Goal: Check status: Check status

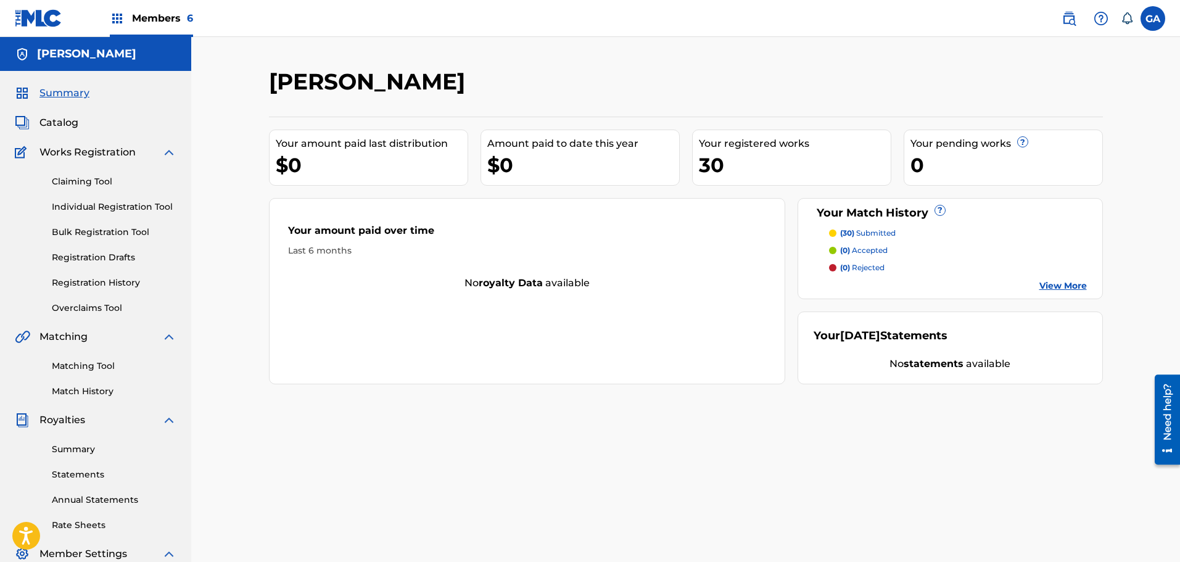
click at [125, 15] on div "Members 6" at bounding box center [151, 18] width 83 height 36
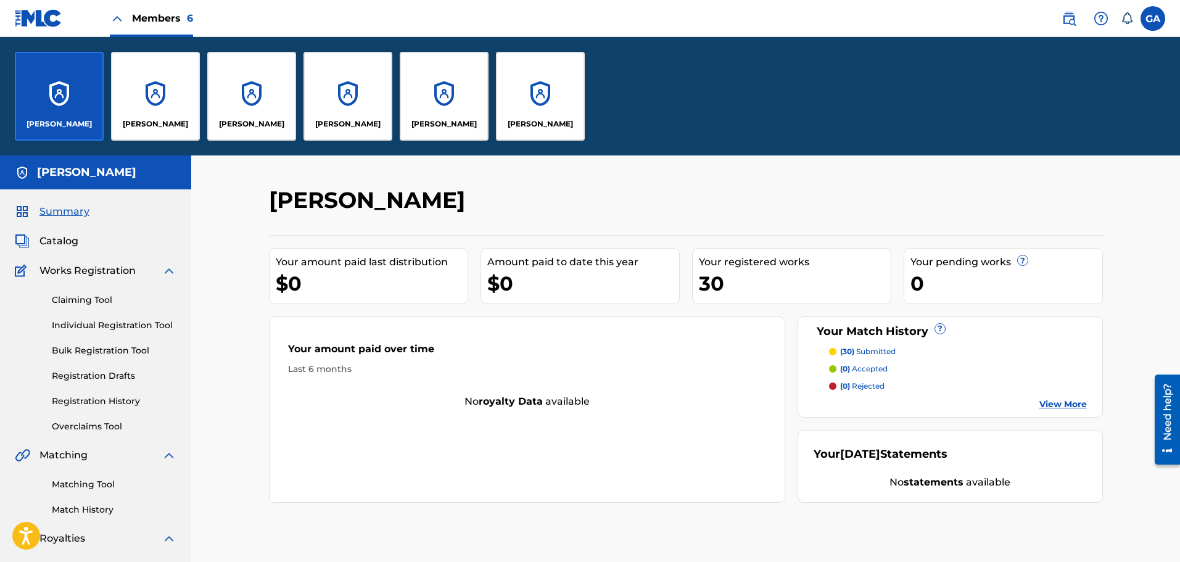
click at [443, 102] on div "[PERSON_NAME]" at bounding box center [444, 96] width 89 height 89
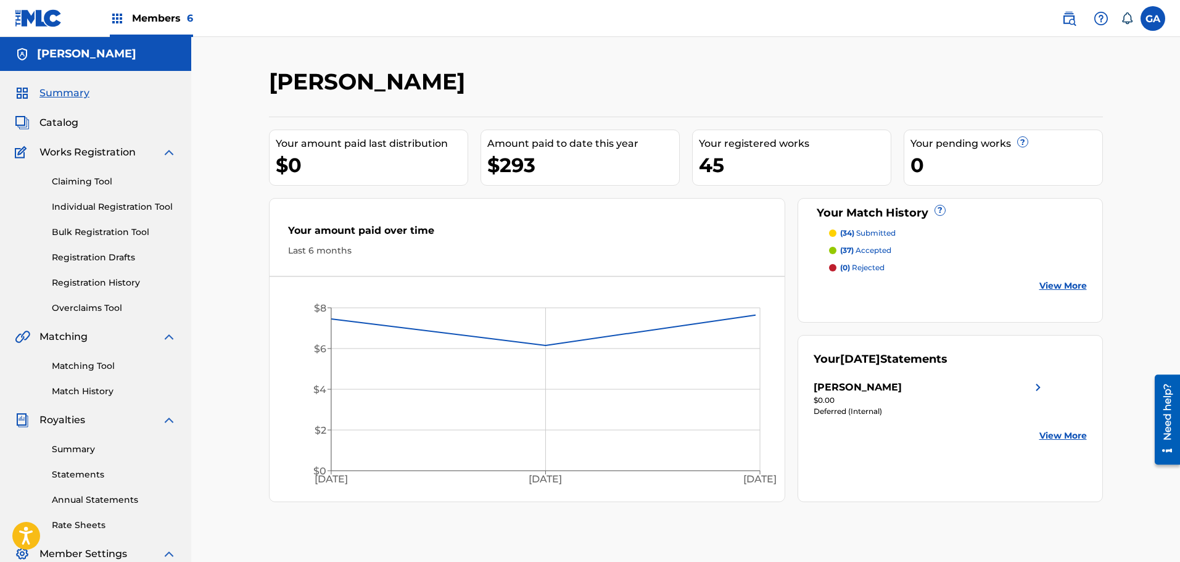
click at [85, 283] on link "Registration History" at bounding box center [114, 282] width 125 height 13
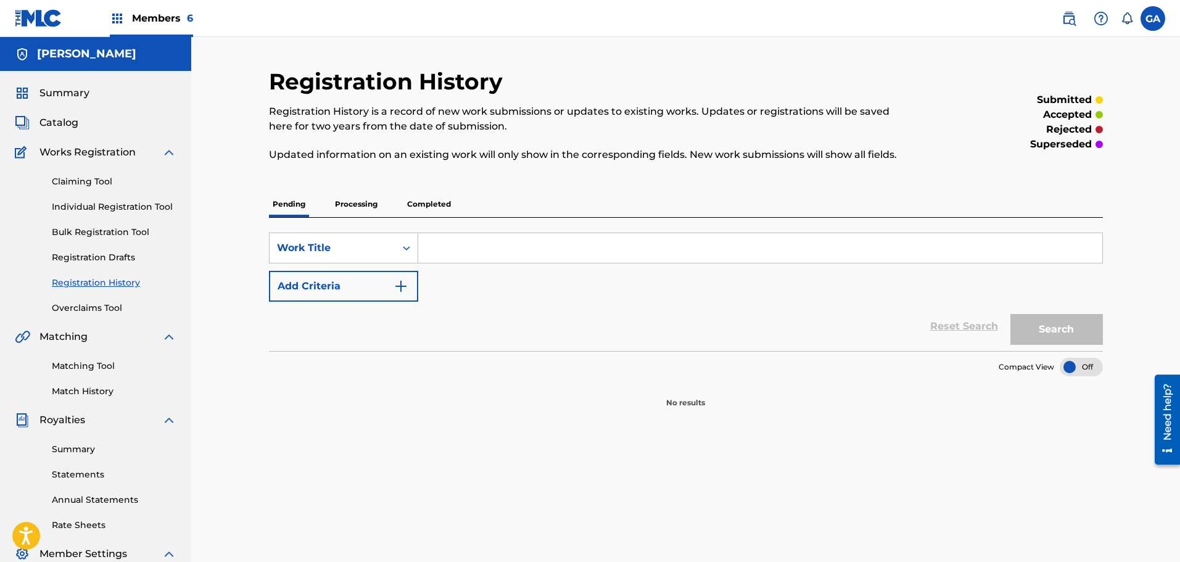
click at [347, 197] on p "Processing" at bounding box center [356, 204] width 50 height 26
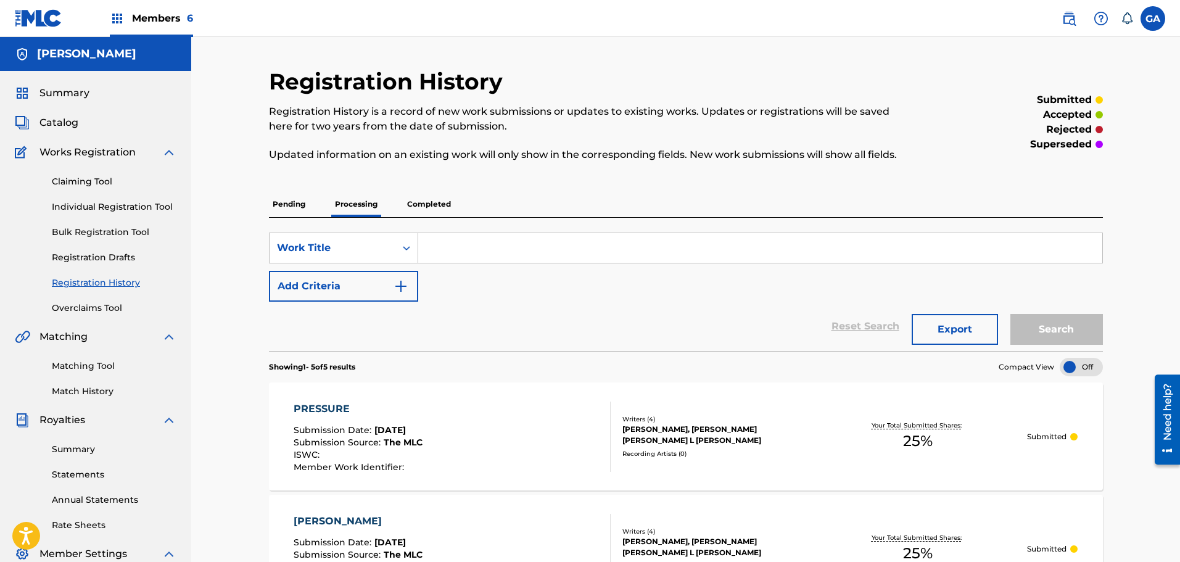
click at [99, 389] on link "Match History" at bounding box center [114, 391] width 125 height 13
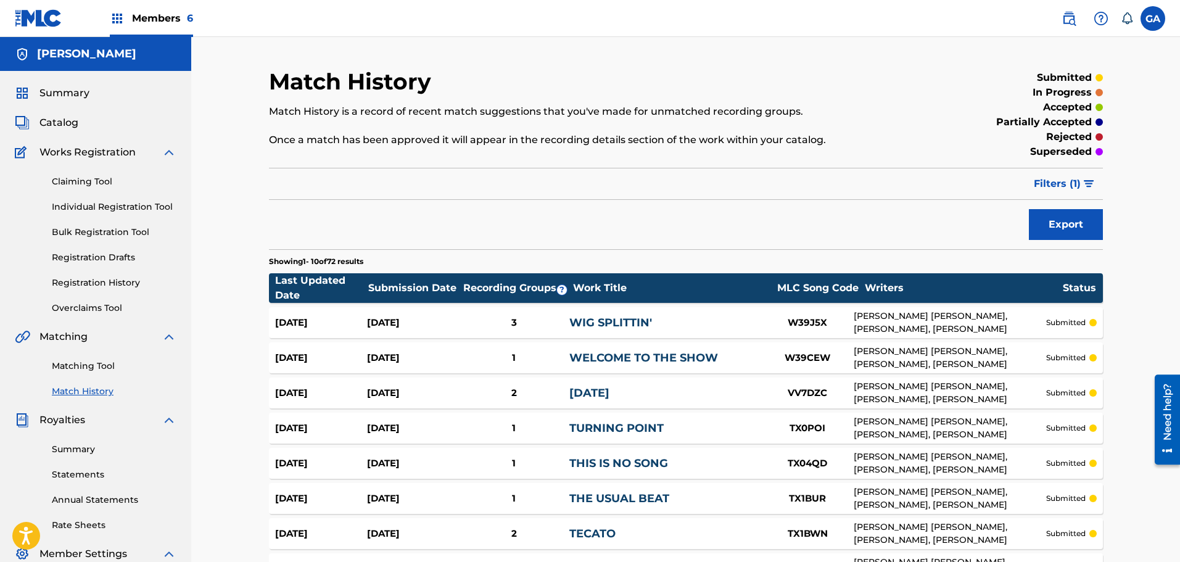
click at [59, 121] on span "Catalog" at bounding box center [58, 122] width 39 height 15
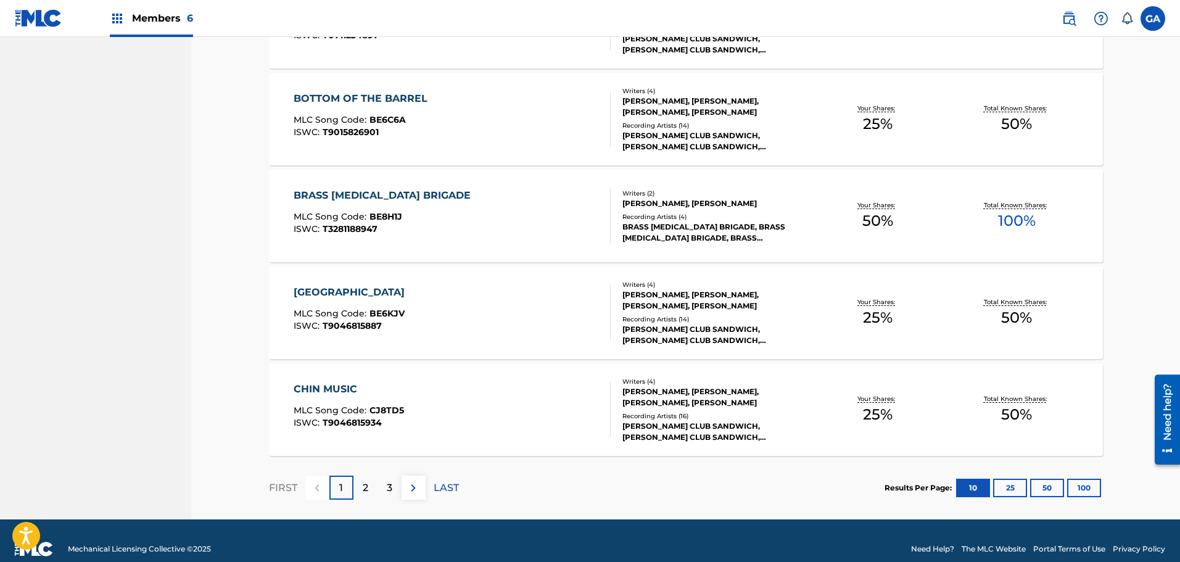
scroll to position [850, 0]
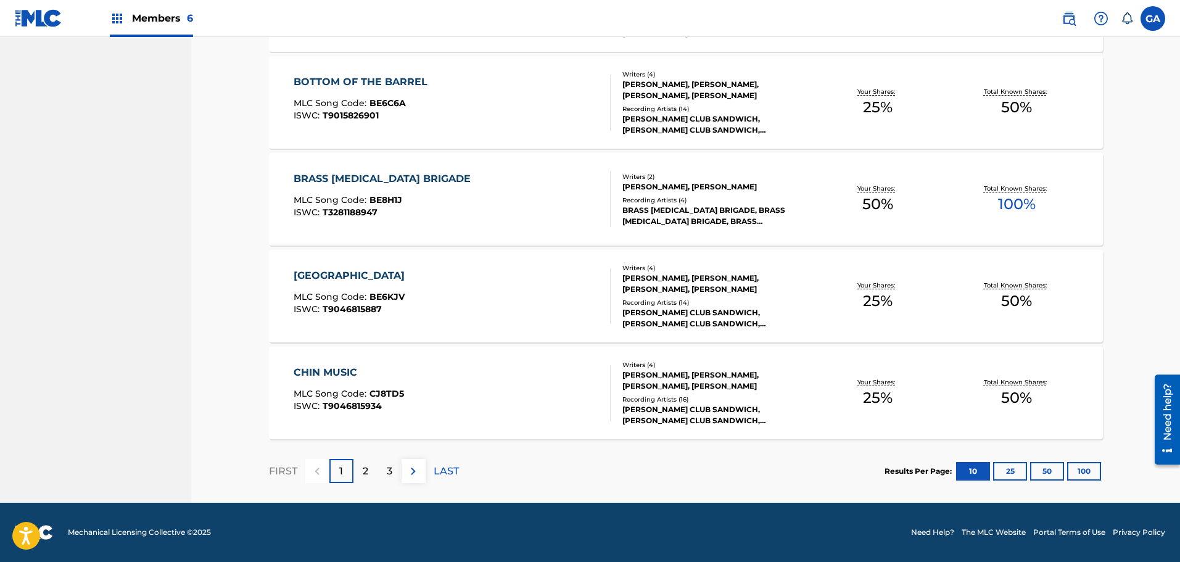
click at [1086, 472] on button "100" at bounding box center [1084, 471] width 34 height 18
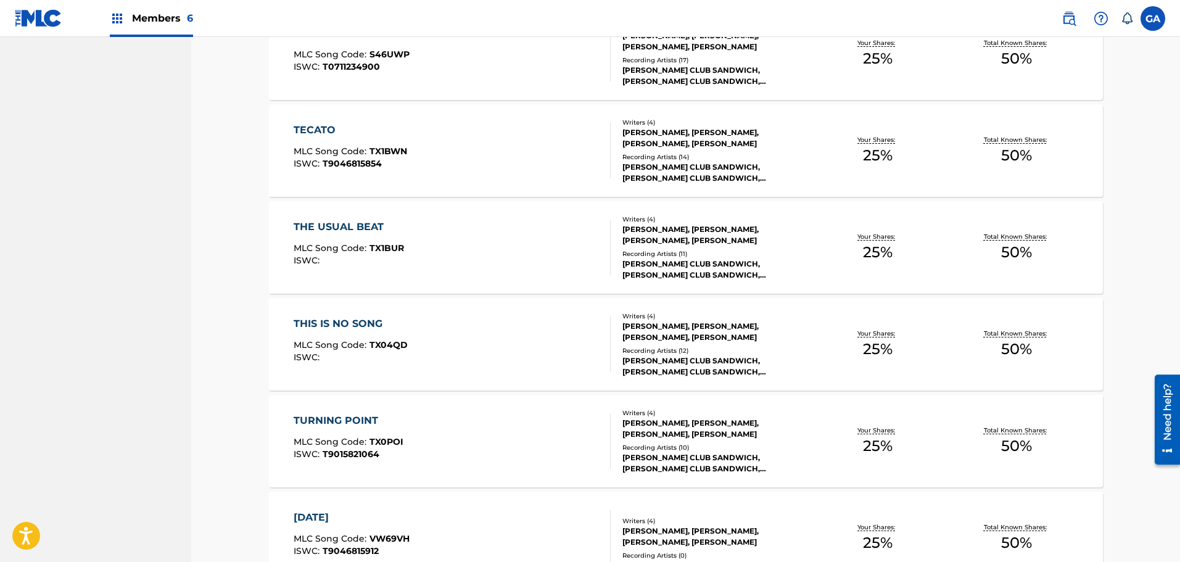
scroll to position [3801, 0]
